Goal: Task Accomplishment & Management: Manage account settings

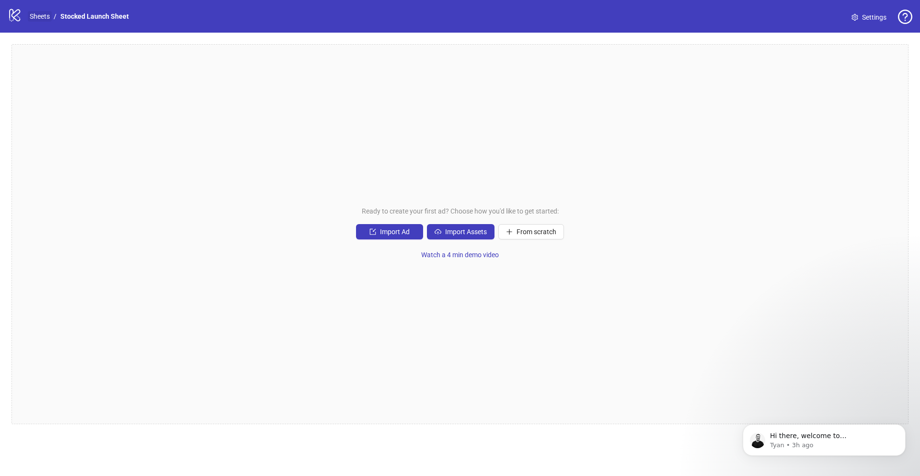
click at [34, 14] on link "Sheets" at bounding box center [40, 16] width 24 height 11
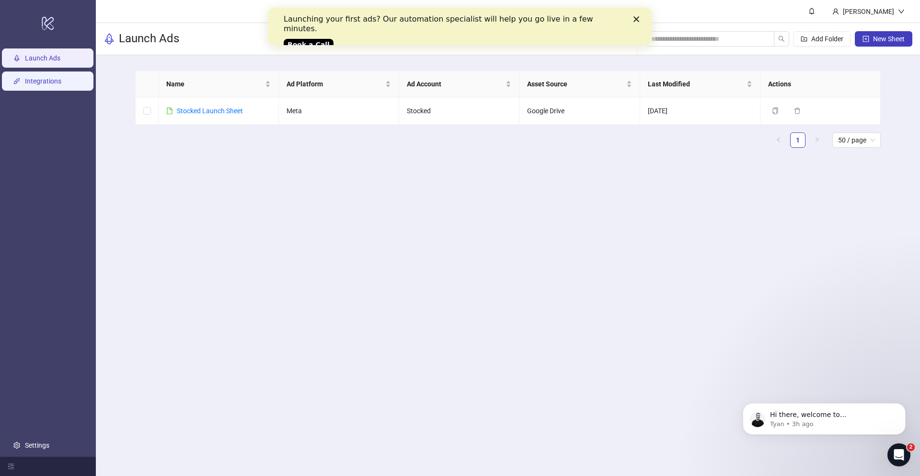
click at [45, 81] on link "Integrations" at bounding box center [43, 81] width 36 height 8
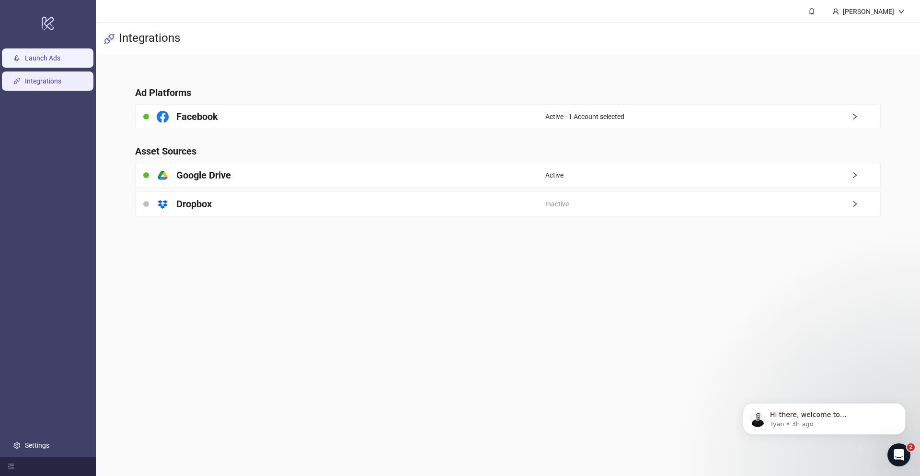
click at [49, 61] on link "Launch Ads" at bounding box center [42, 58] width 35 height 8
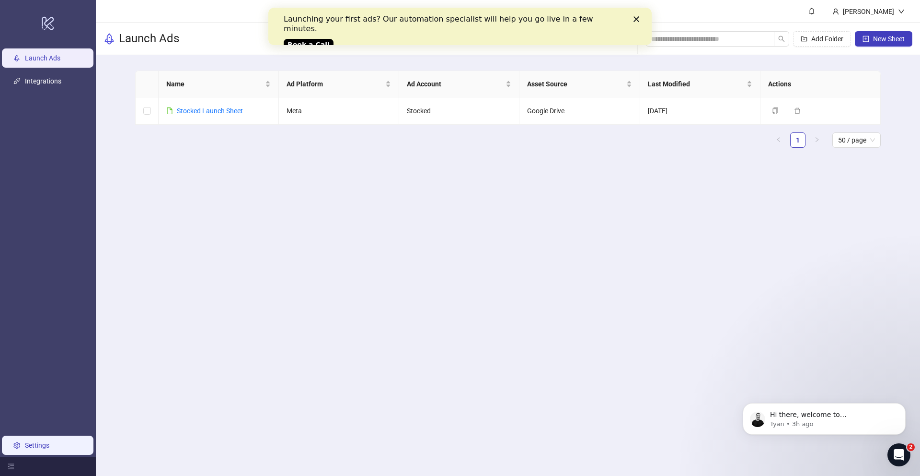
click at [35, 448] on link "Settings" at bounding box center [37, 445] width 24 height 8
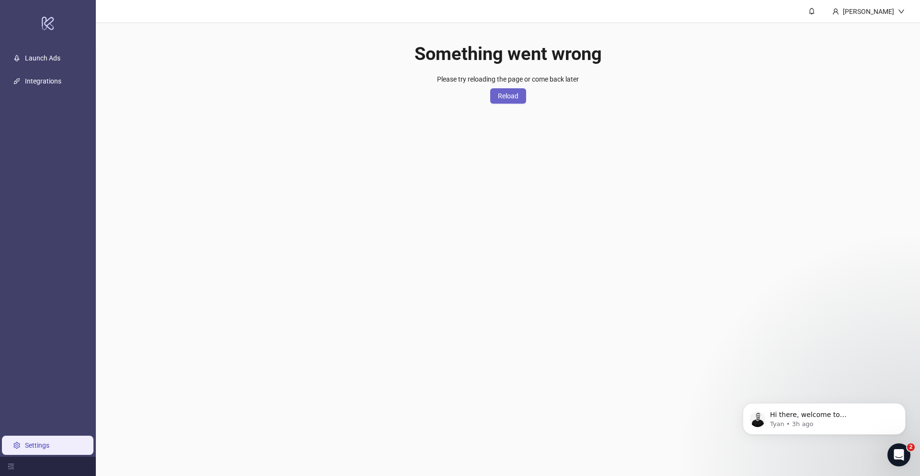
click at [508, 98] on span "Reload" at bounding box center [508, 96] width 21 height 8
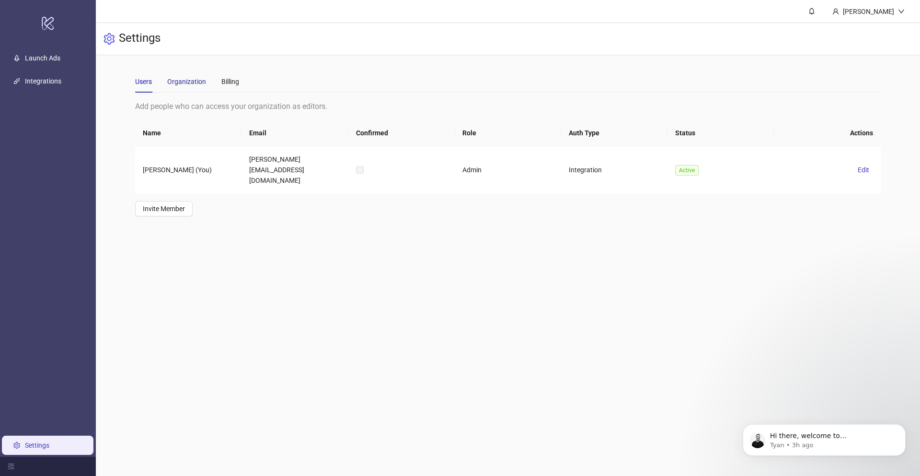
click at [183, 82] on div "Organization" at bounding box center [186, 81] width 39 height 11
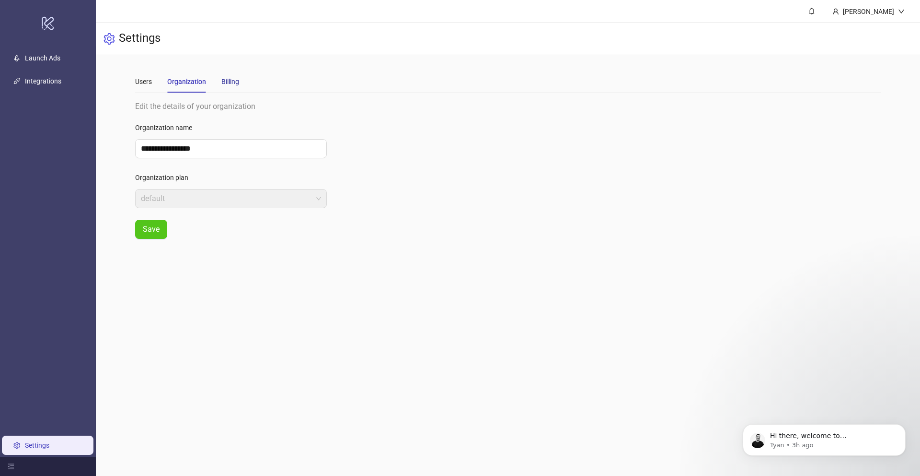
click at [234, 81] on div "Billing" at bounding box center [230, 81] width 18 height 11
